Goal: Task Accomplishment & Management: Manage account settings

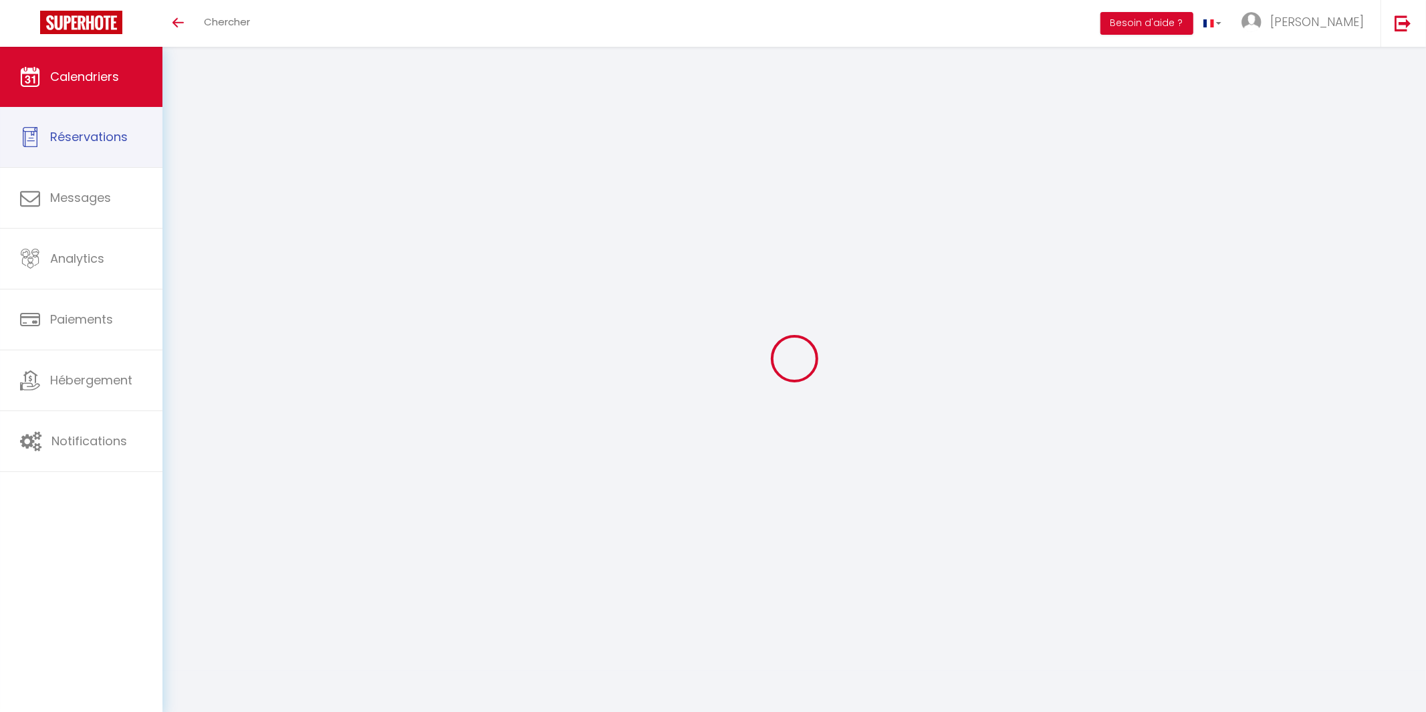
select select
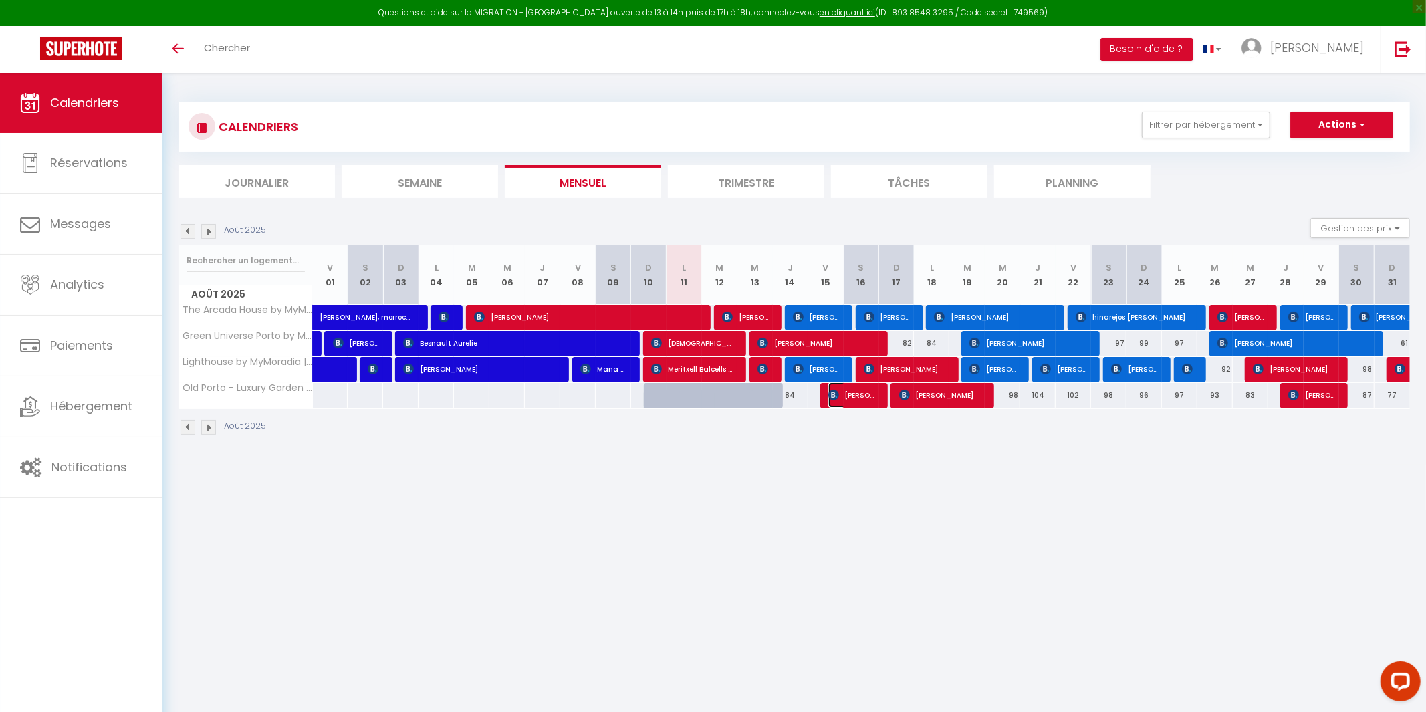
click at [873, 386] on span "[PERSON_NAME]" at bounding box center [851, 394] width 47 height 25
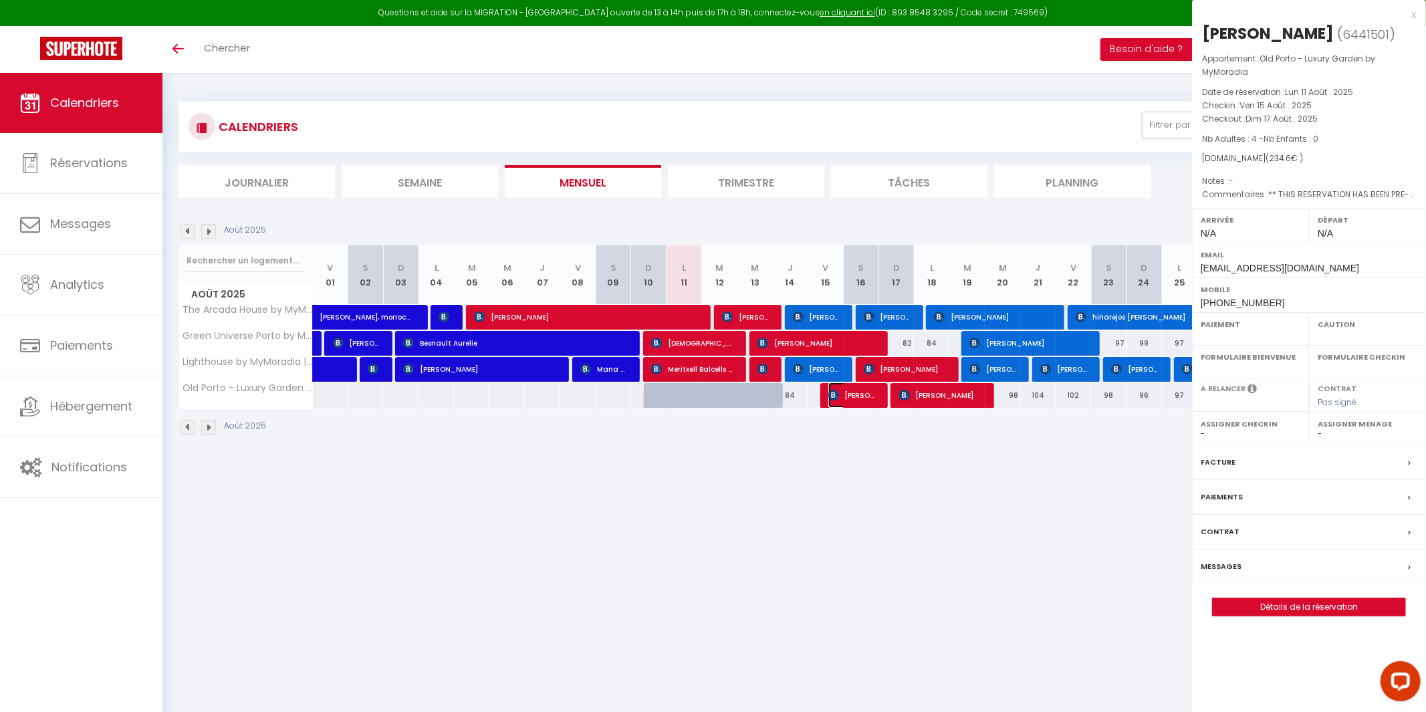
select select "OK"
select select "KO"
select select "0"
select select "1"
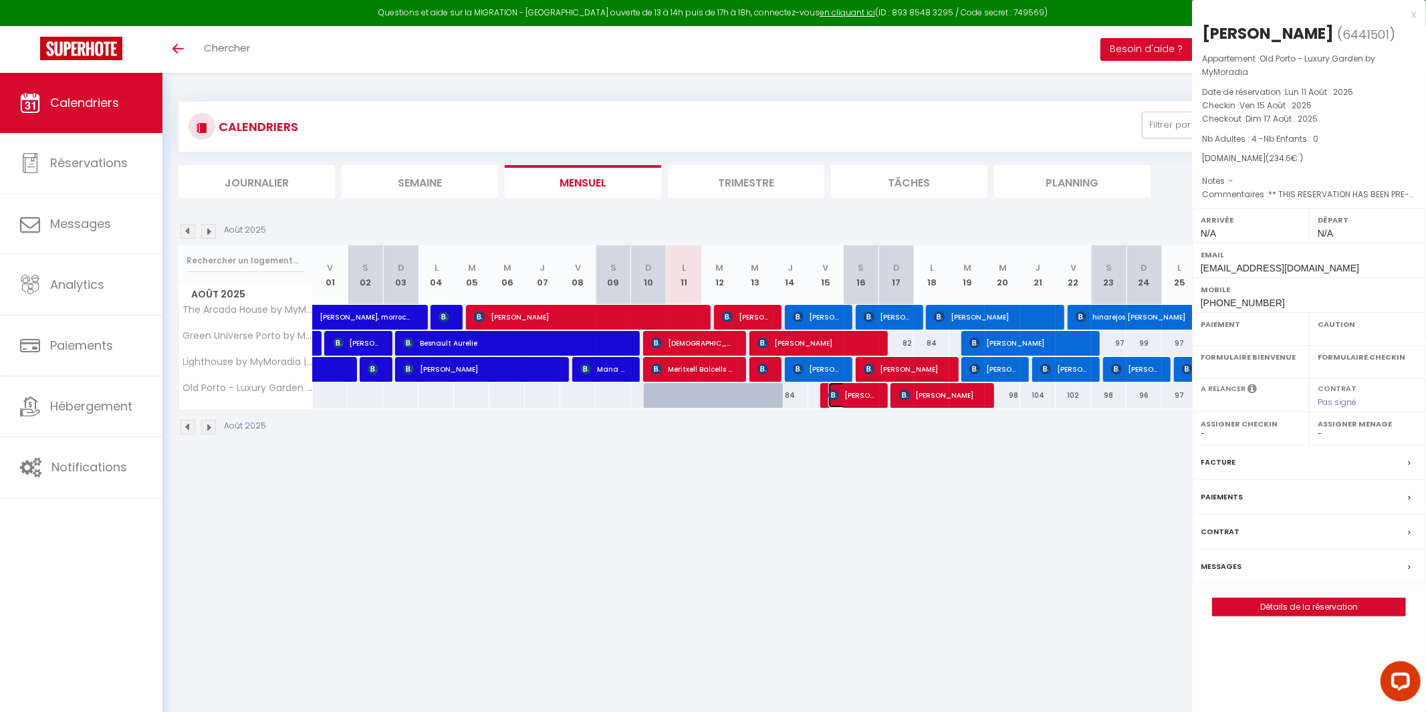
select select
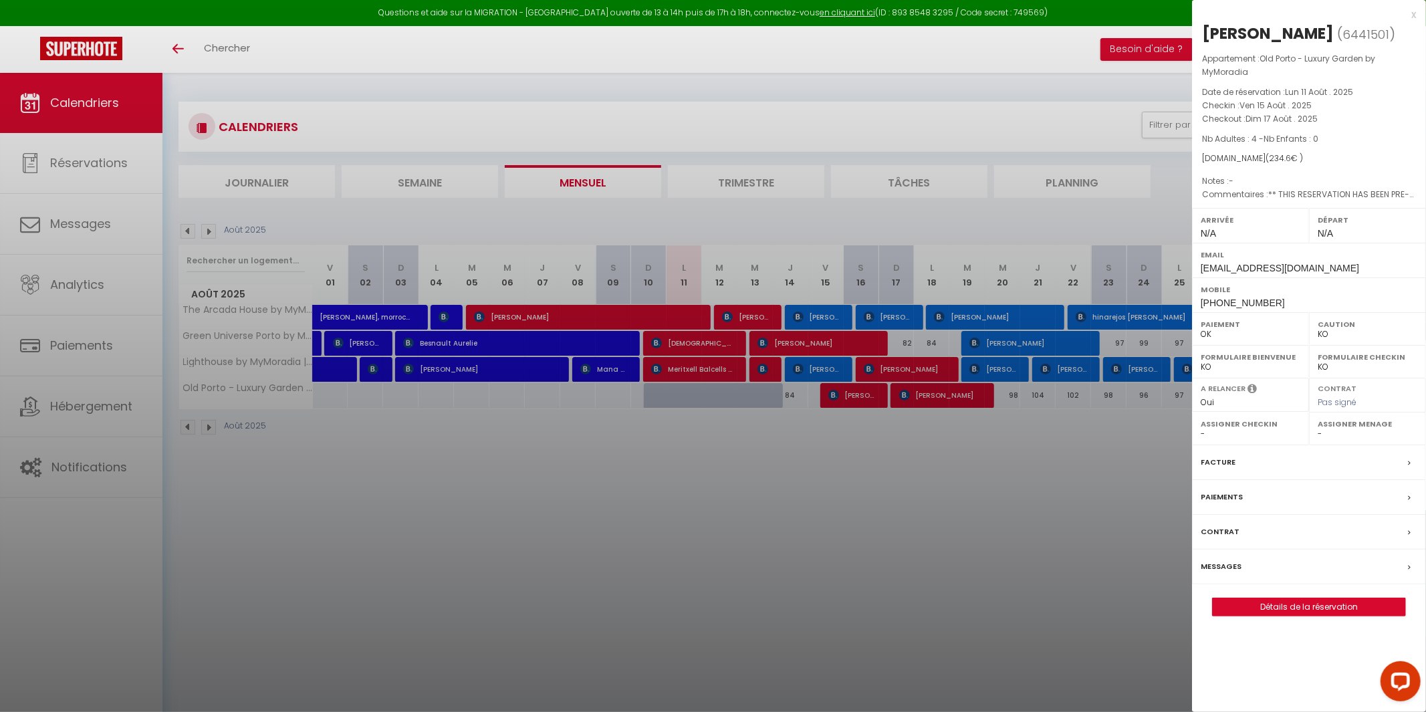
click at [1322, 435] on select "- Michael MyMoradia Bruno Almeida Camila Quintero Pérez Denis Barranco Virginia…" at bounding box center [1368, 434] width 100 height 12
select select "46177"
click at [1318, 428] on select "- Michael MyMoradia Bruno Almeida Camila Quintero Pérez Denis Barranco Virginia…" at bounding box center [1368, 434] width 100 height 12
click at [1103, 588] on div at bounding box center [713, 356] width 1426 height 712
